Goal: Task Accomplishment & Management: Manage account settings

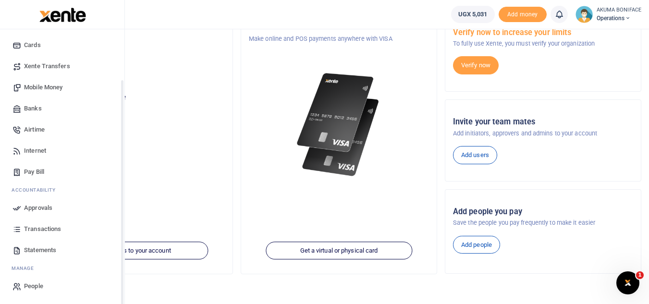
scroll to position [75, 0]
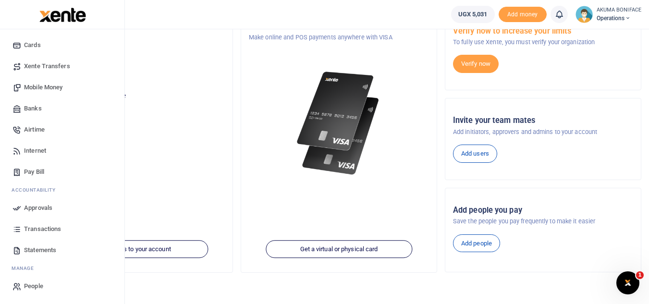
click at [41, 250] on span "Statements" at bounding box center [40, 250] width 32 height 10
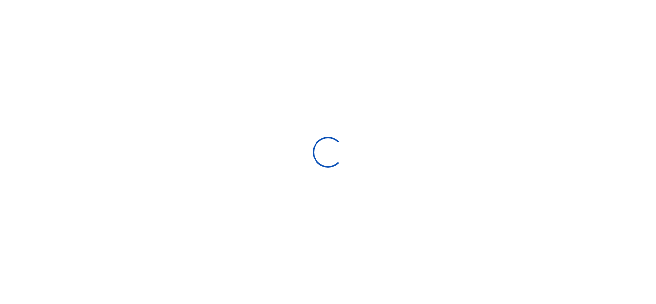
select select "ALL"
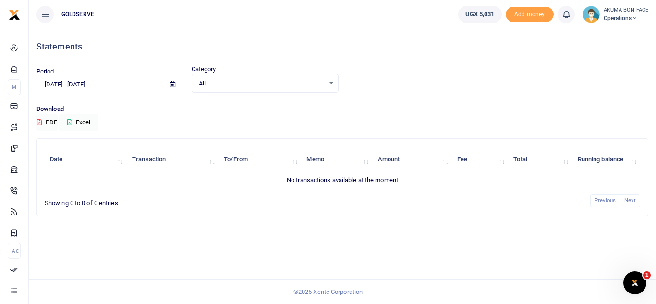
click at [171, 83] on icon at bounding box center [172, 84] width 5 height 6
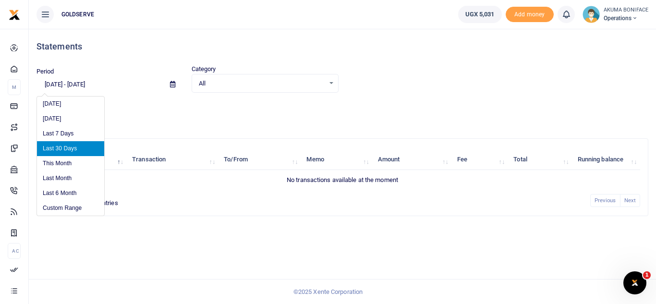
click at [59, 86] on input "[DATE] - [DATE]" at bounding box center [99, 84] width 126 height 16
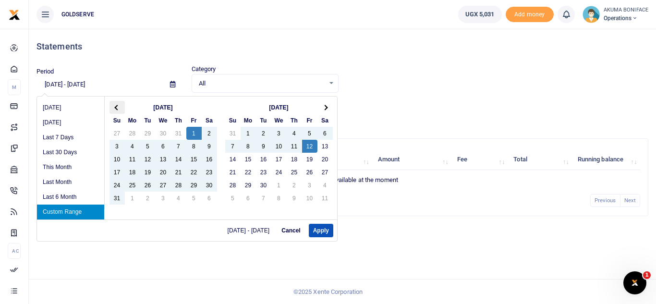
click at [119, 108] on span at bounding box center [116, 107] width 5 height 5
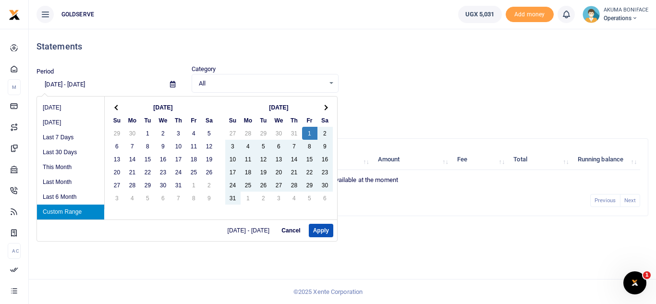
click at [119, 108] on span at bounding box center [116, 107] width 5 height 5
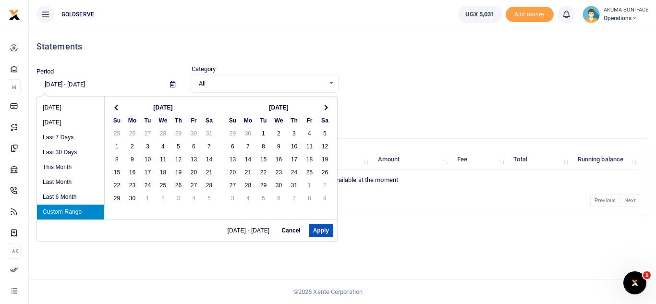
click at [119, 108] on span at bounding box center [116, 107] width 5 height 5
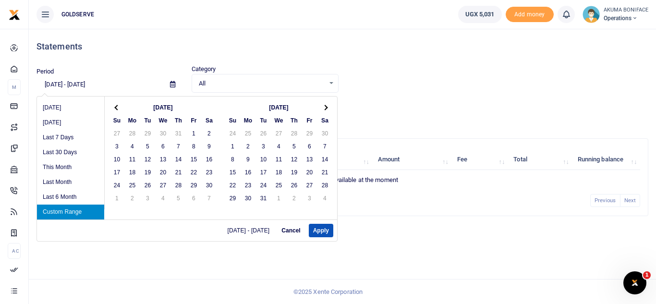
click at [119, 108] on span at bounding box center [116, 107] width 5 height 5
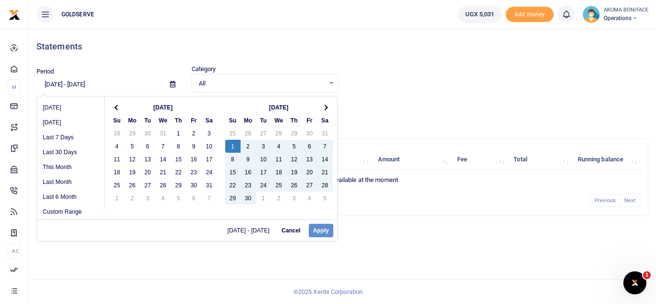
click at [318, 232] on div "[DATE] - [DATE] Cancel Apply" at bounding box center [187, 230] width 300 height 22
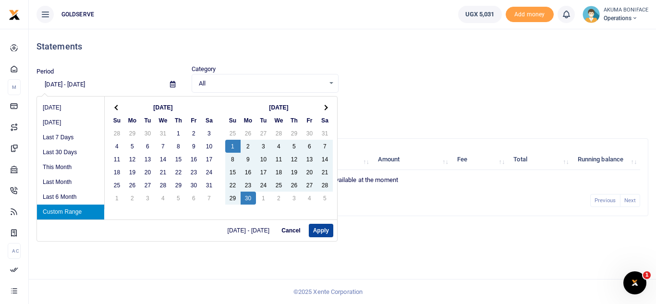
click at [316, 229] on button "Apply" at bounding box center [321, 230] width 24 height 13
type input "[DATE] - [DATE]"
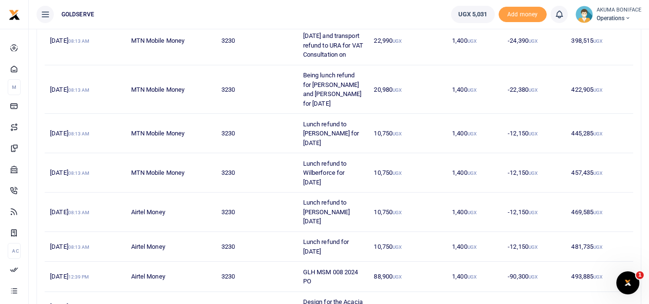
scroll to position [278, 0]
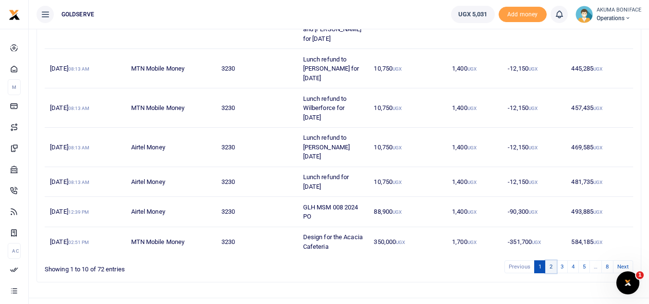
click at [550, 260] on link "2" at bounding box center [551, 266] width 12 height 13
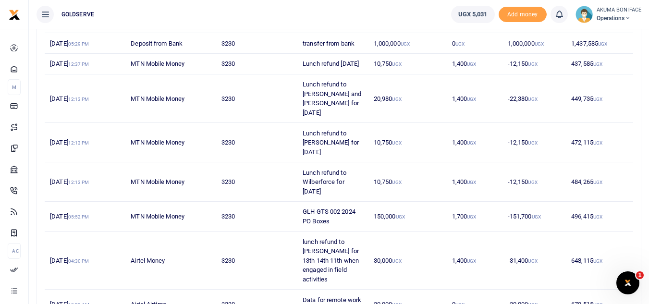
scroll to position [167, 0]
